Goal: Transaction & Acquisition: Purchase product/service

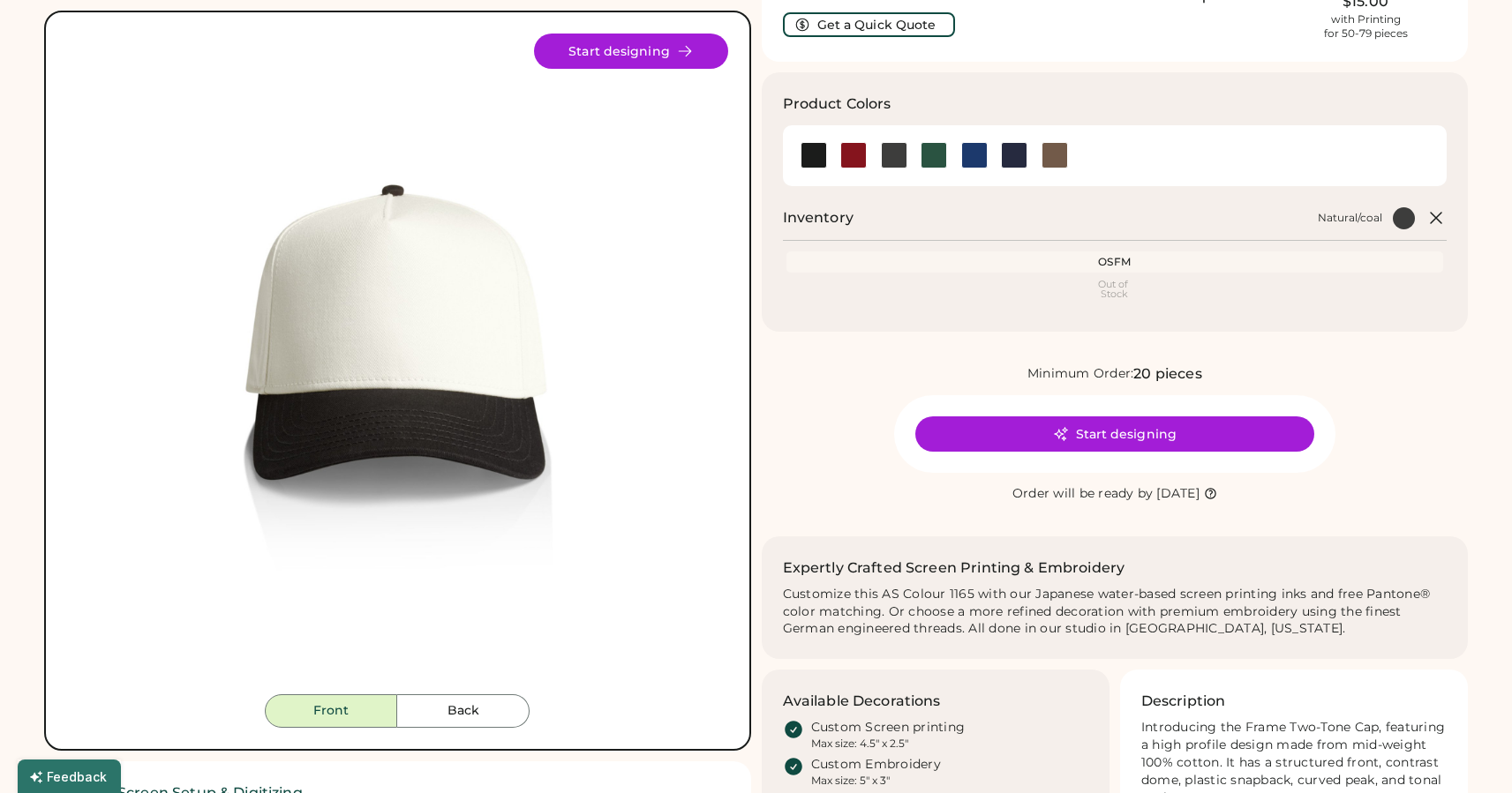
scroll to position [116, 0]
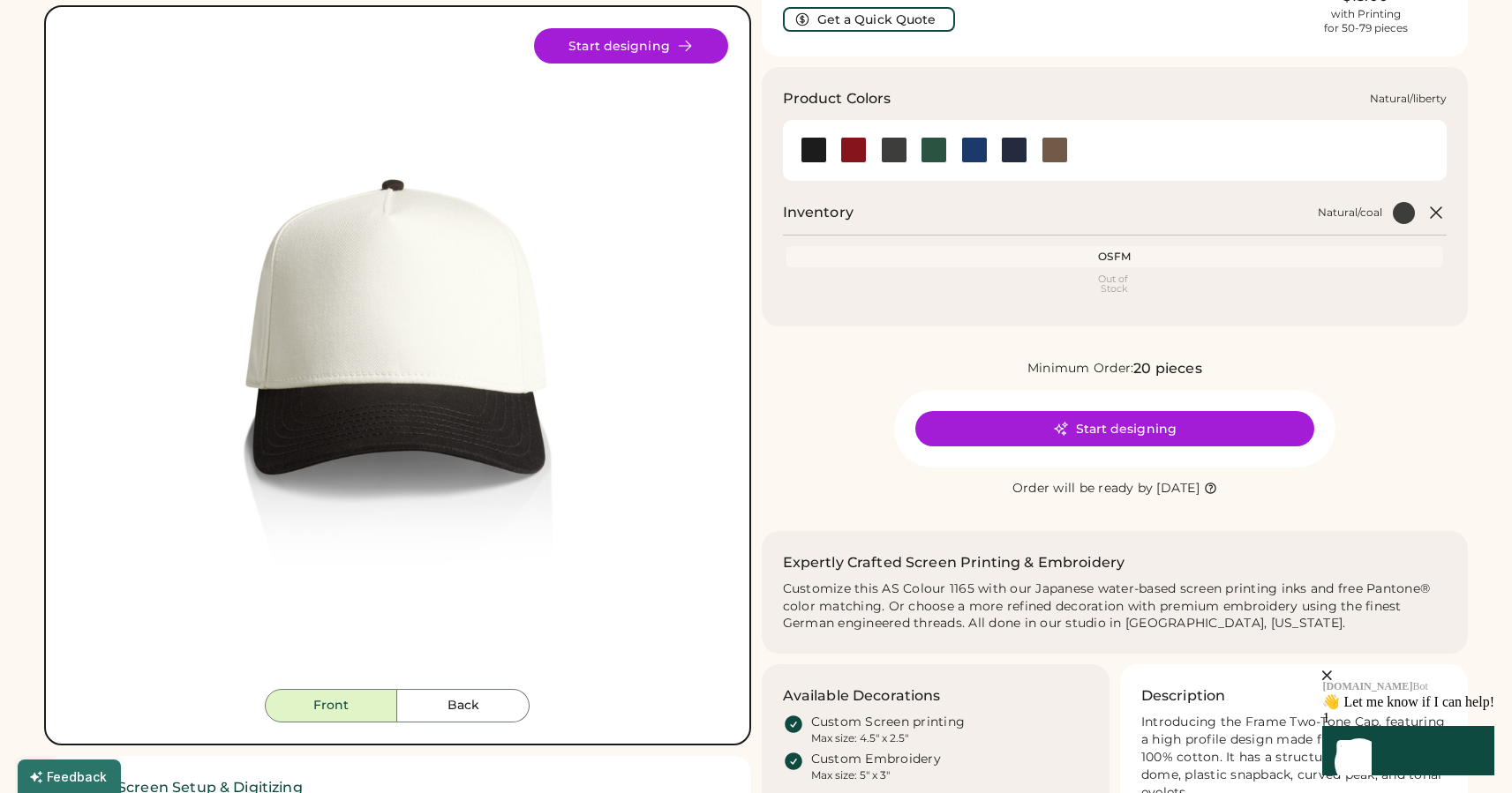
click at [977, 150] on div at bounding box center [973, 149] width 26 height 26
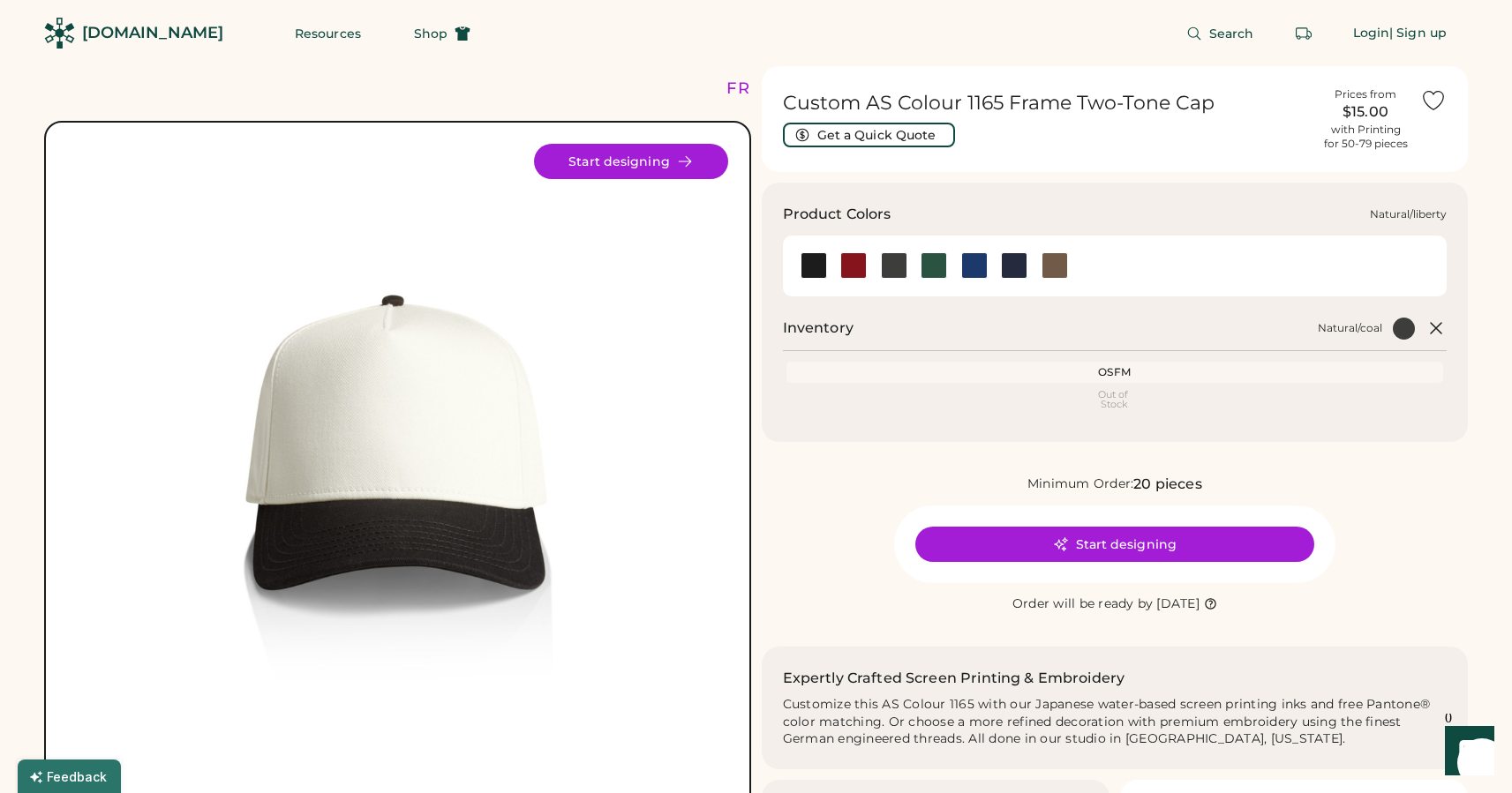
click at [983, 267] on div at bounding box center [973, 265] width 26 height 26
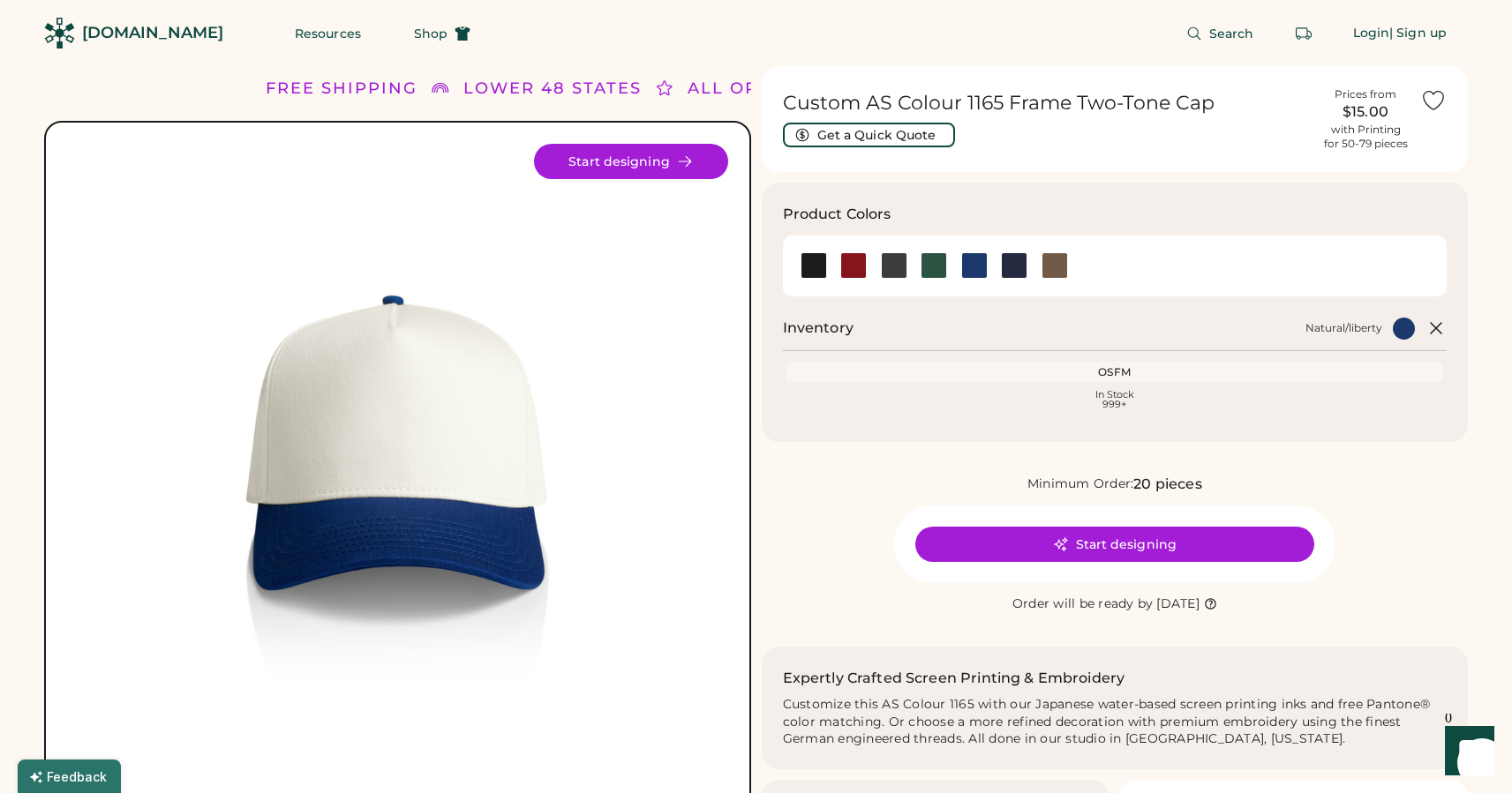
click at [433, 407] on img at bounding box center [398, 474] width 661 height 661
